Goal: Transaction & Acquisition: Purchase product/service

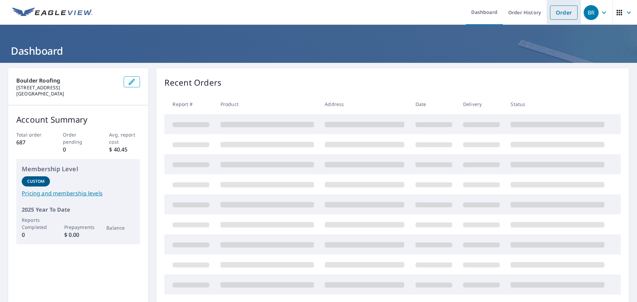
click at [560, 16] on link "Order" at bounding box center [564, 12] width 28 height 14
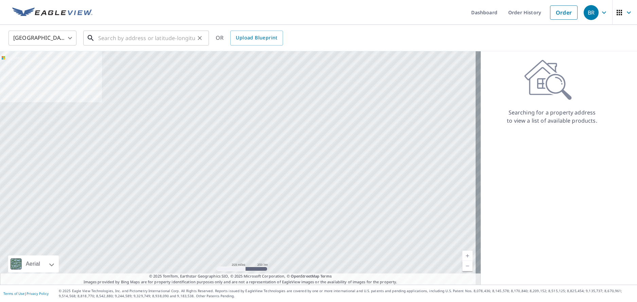
click at [144, 35] on input "text" at bounding box center [146, 38] width 97 height 19
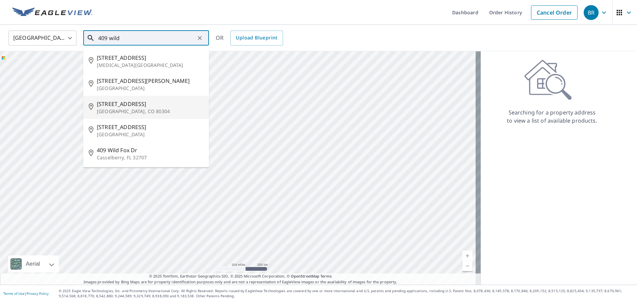
click at [128, 107] on span "[STREET_ADDRESS]" at bounding box center [150, 104] width 107 height 8
type input "[STREET_ADDRESS]"
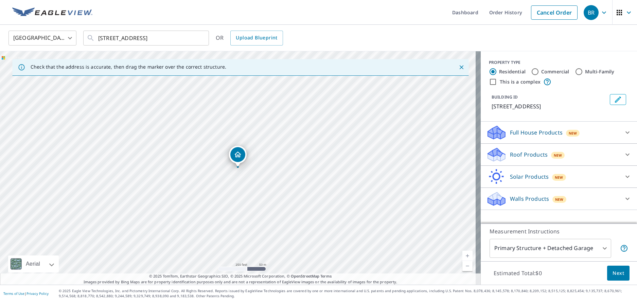
click at [491, 153] on icon at bounding box center [495, 152] width 15 height 8
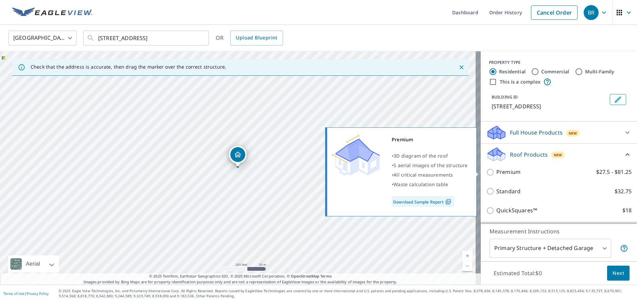
click at [486, 172] on input "Premium $27.5 - $81.25" at bounding box center [491, 172] width 10 height 8
checkbox input "true"
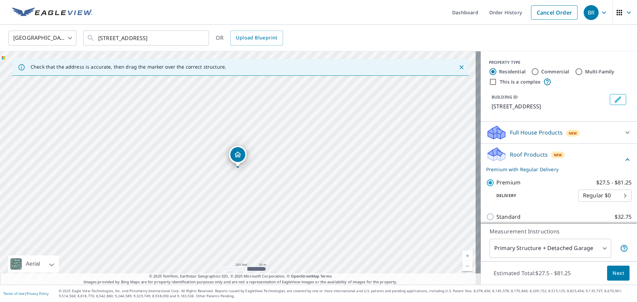
click at [617, 272] on span "Next" at bounding box center [619, 273] width 12 height 8
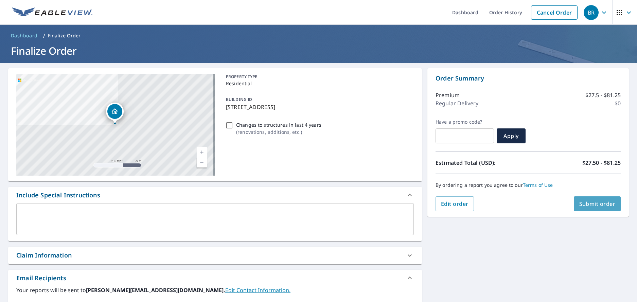
click at [583, 205] on span "Submit order" at bounding box center [598, 203] width 36 height 7
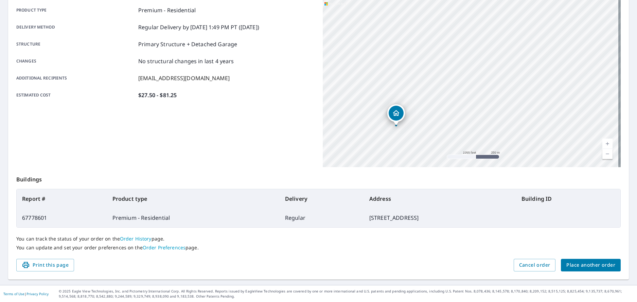
scroll to position [98, 0]
click at [583, 262] on span "Place another order" at bounding box center [591, 265] width 49 height 8
